Goal: Task Accomplishment & Management: Manage account settings

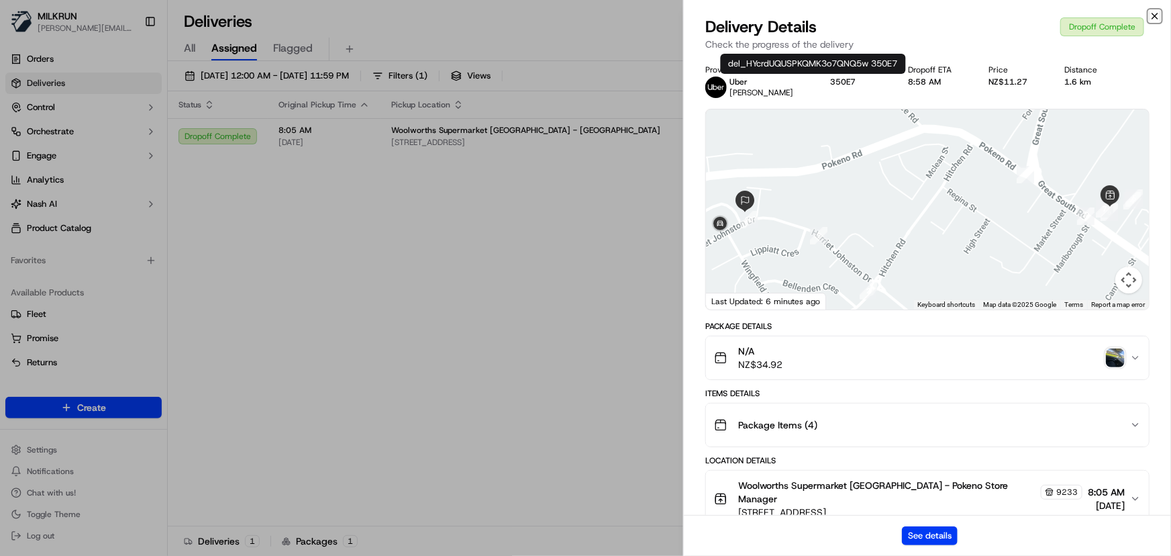
click at [1149, 15] on icon "button" at bounding box center [1154, 16] width 11 height 11
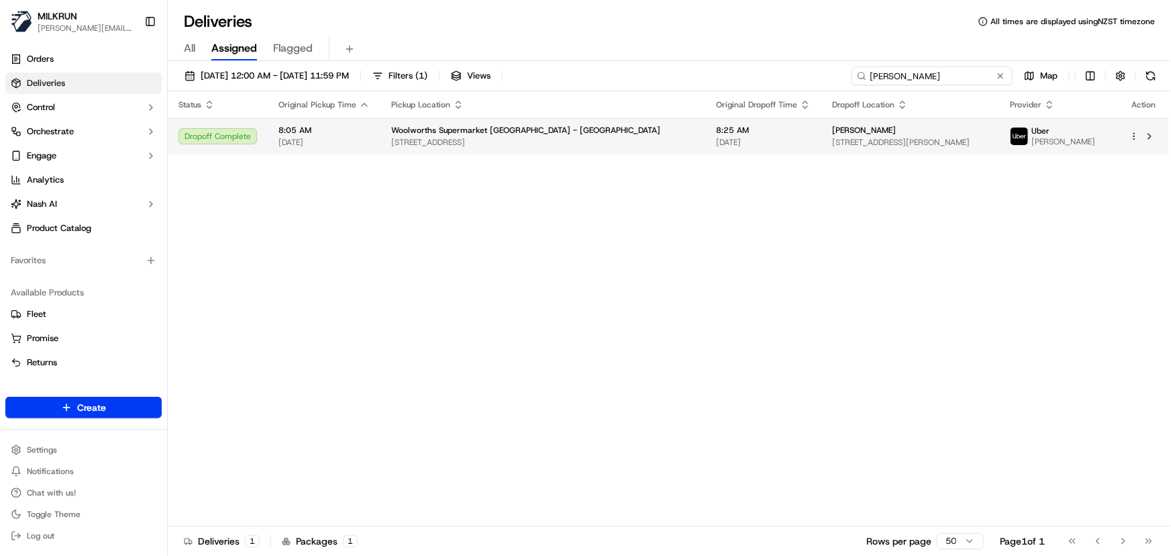
drag, startPoint x: 967, startPoint y: 76, endPoint x: 182, endPoint y: 123, distance: 786.4
click at [182, 123] on div "[DATE] 12:00 AM - [DATE] 11:59 PM Filters ( 1 ) Views [PERSON_NAME] Map Status …" at bounding box center [669, 309] width 1003 height 497
paste input "[PERSON_NAME]"
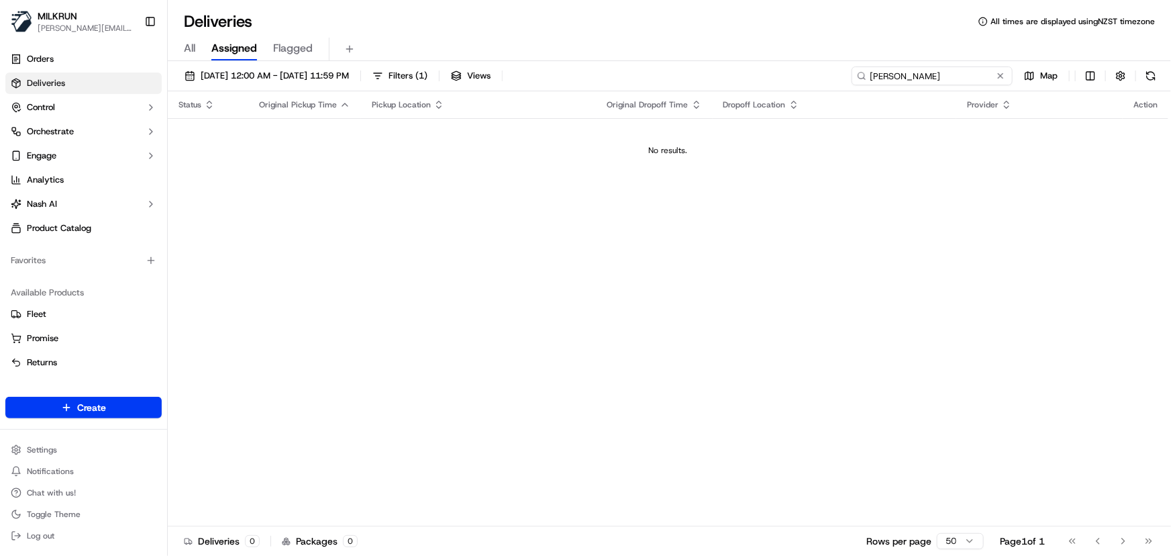
type input "[PERSON_NAME]"
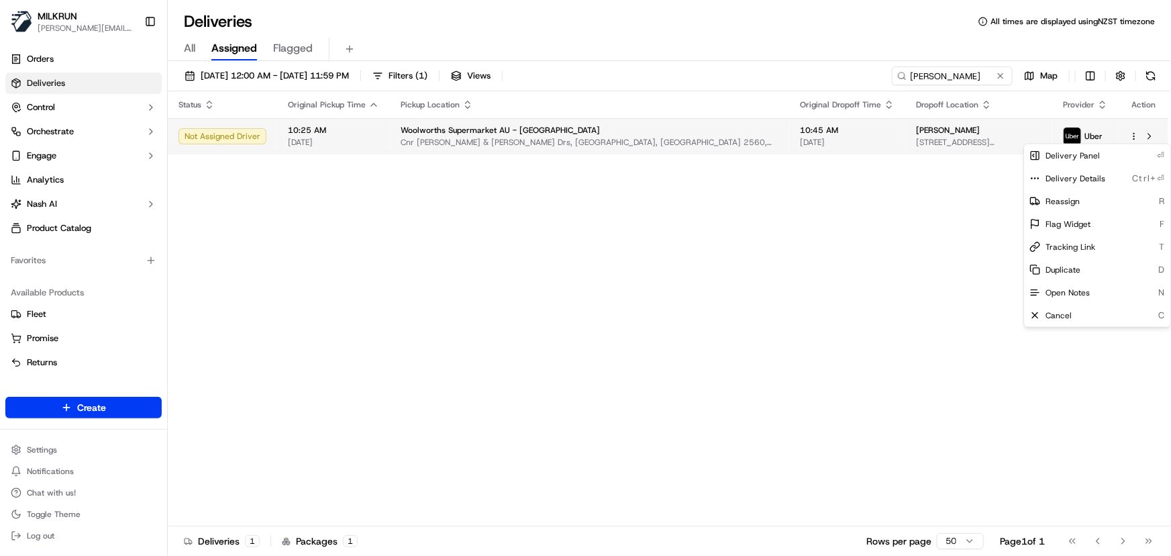
click at [1134, 136] on html "[PERSON_NAME] [PERSON_NAME][EMAIL_ADDRESS][DOMAIN_NAME] Toggle Sidebar Orders D…" at bounding box center [585, 278] width 1171 height 556
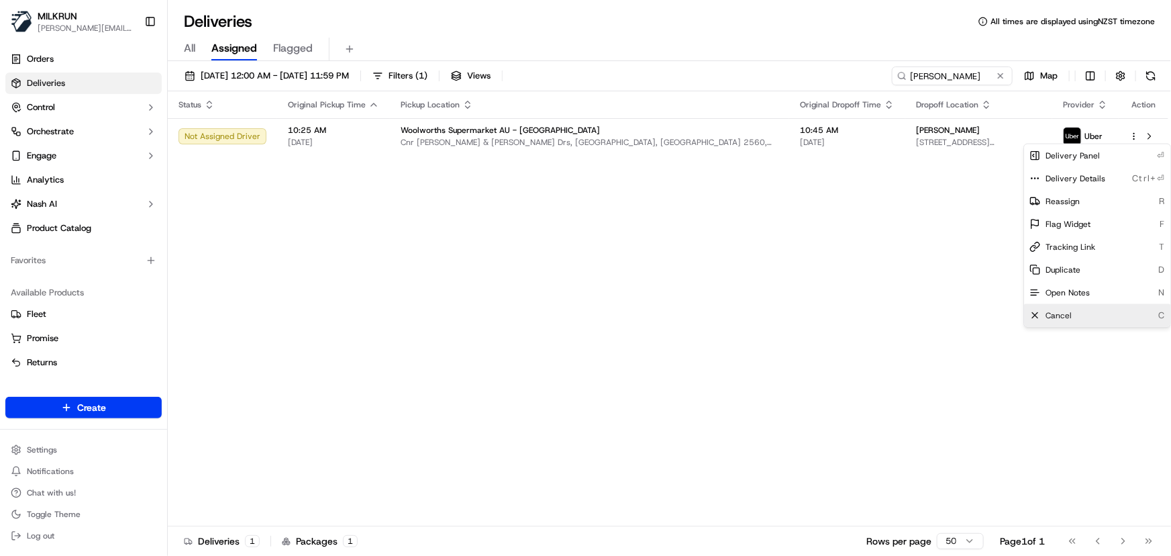
click at [1049, 315] on span "Cancel" at bounding box center [1058, 315] width 26 height 11
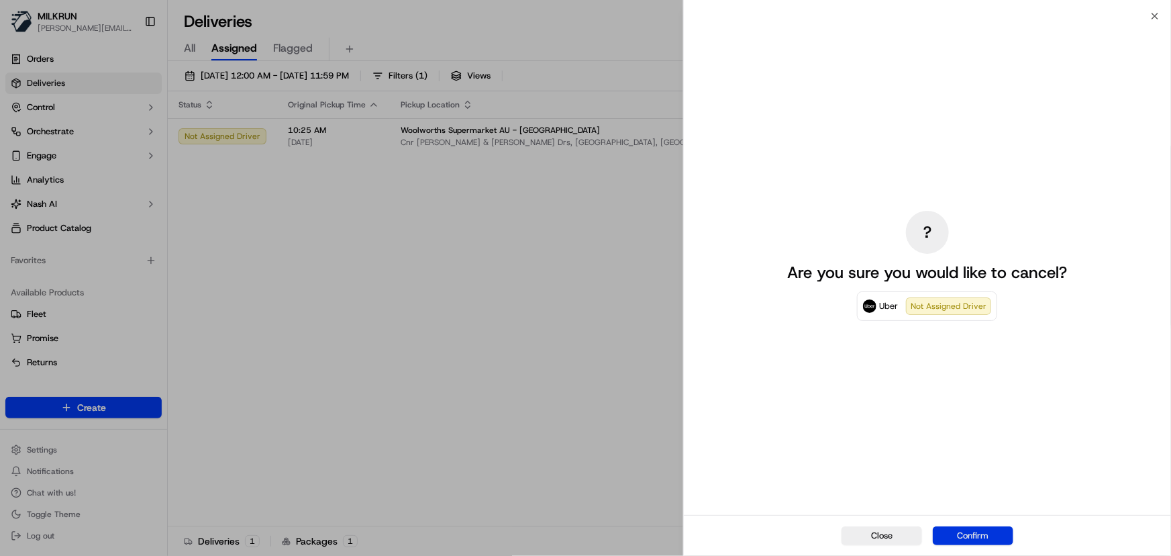
click at [950, 532] on button "Confirm" at bounding box center [973, 535] width 81 height 19
